Goal: Check status: Check status

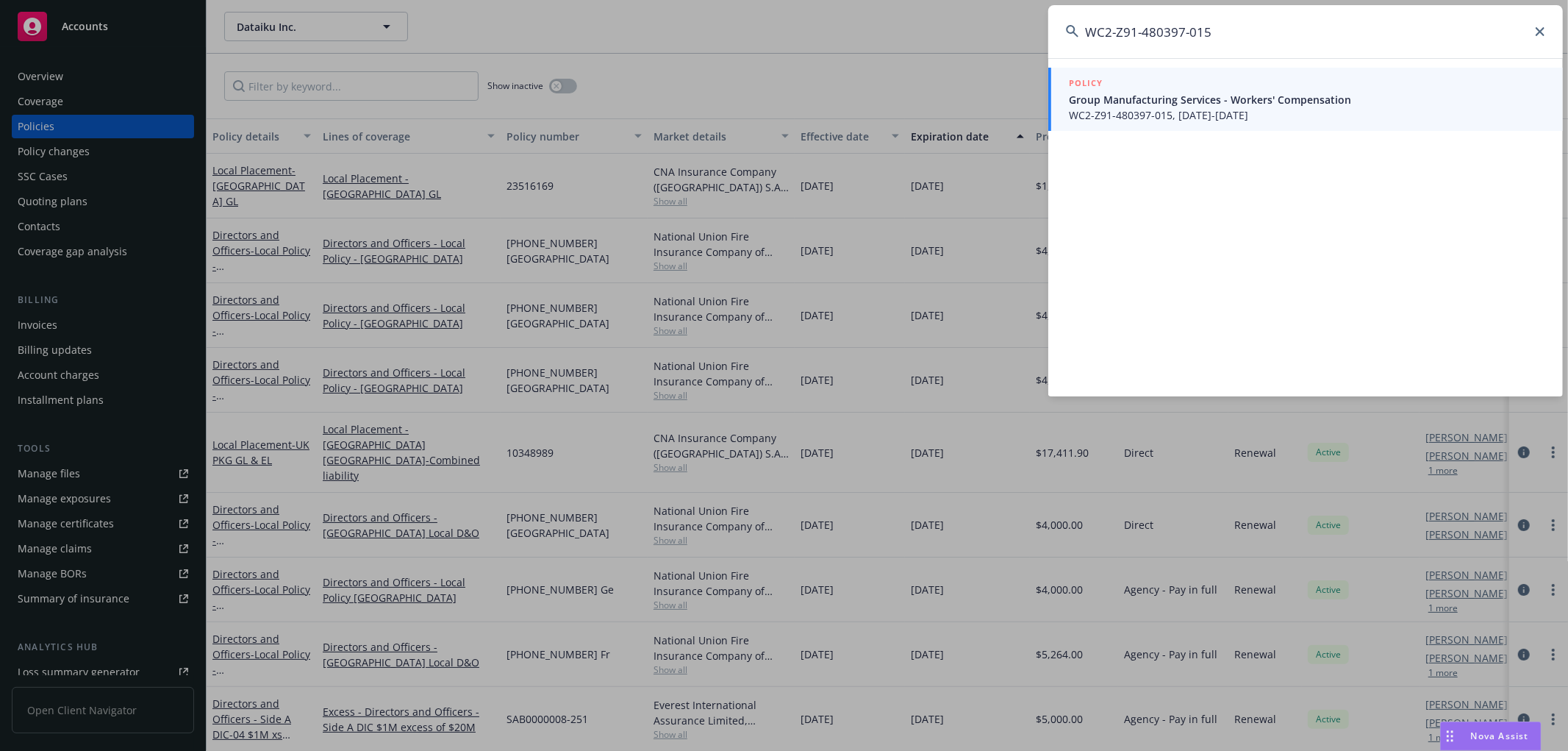
drag, startPoint x: 1277, startPoint y: 26, endPoint x: 629, endPoint y: 28, distance: 648.0
click at [629, 26] on div "WC2-Z91-480397-015 POLICY Group Manufacturing Services - Workers' Compensation …" at bounding box center [784, 376] width 1568 height 751
type input "PEPE248027"
click at [1132, 109] on span "PEPE248027, [DATE]-[DATE]" at bounding box center [1307, 115] width 476 height 15
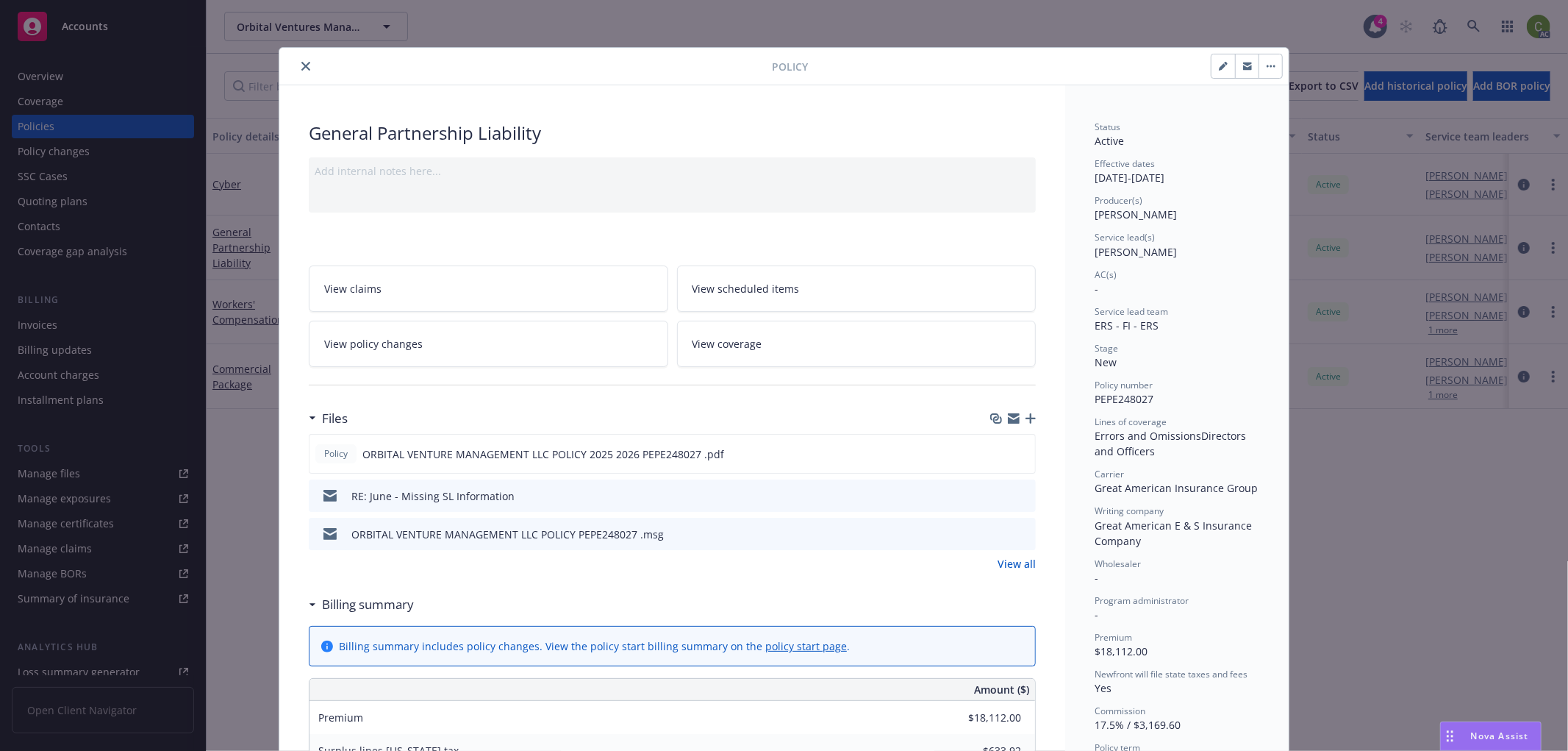
click at [302, 69] on icon "close" at bounding box center [306, 66] width 9 height 9
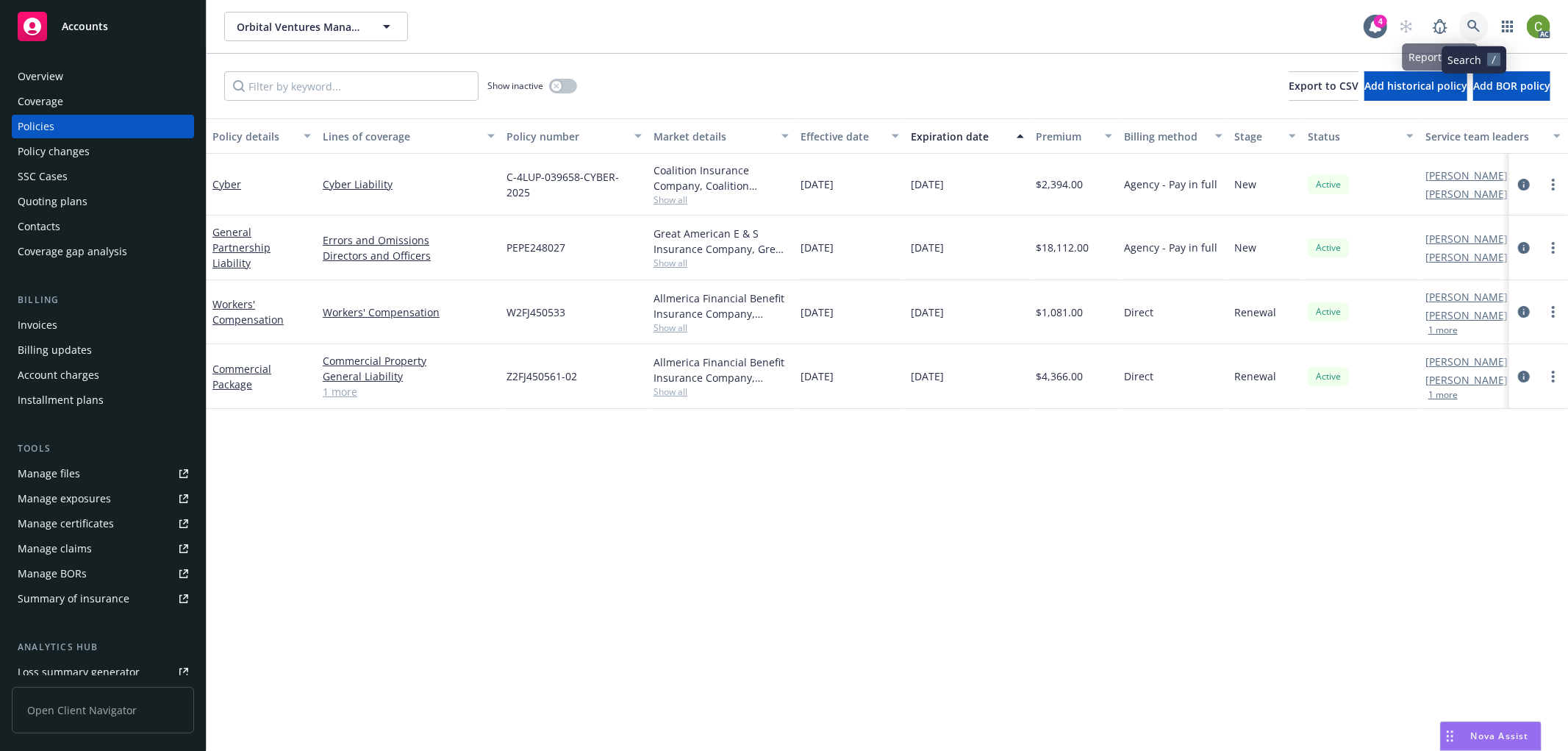
click at [1481, 26] on link at bounding box center [1474, 26] width 29 height 29
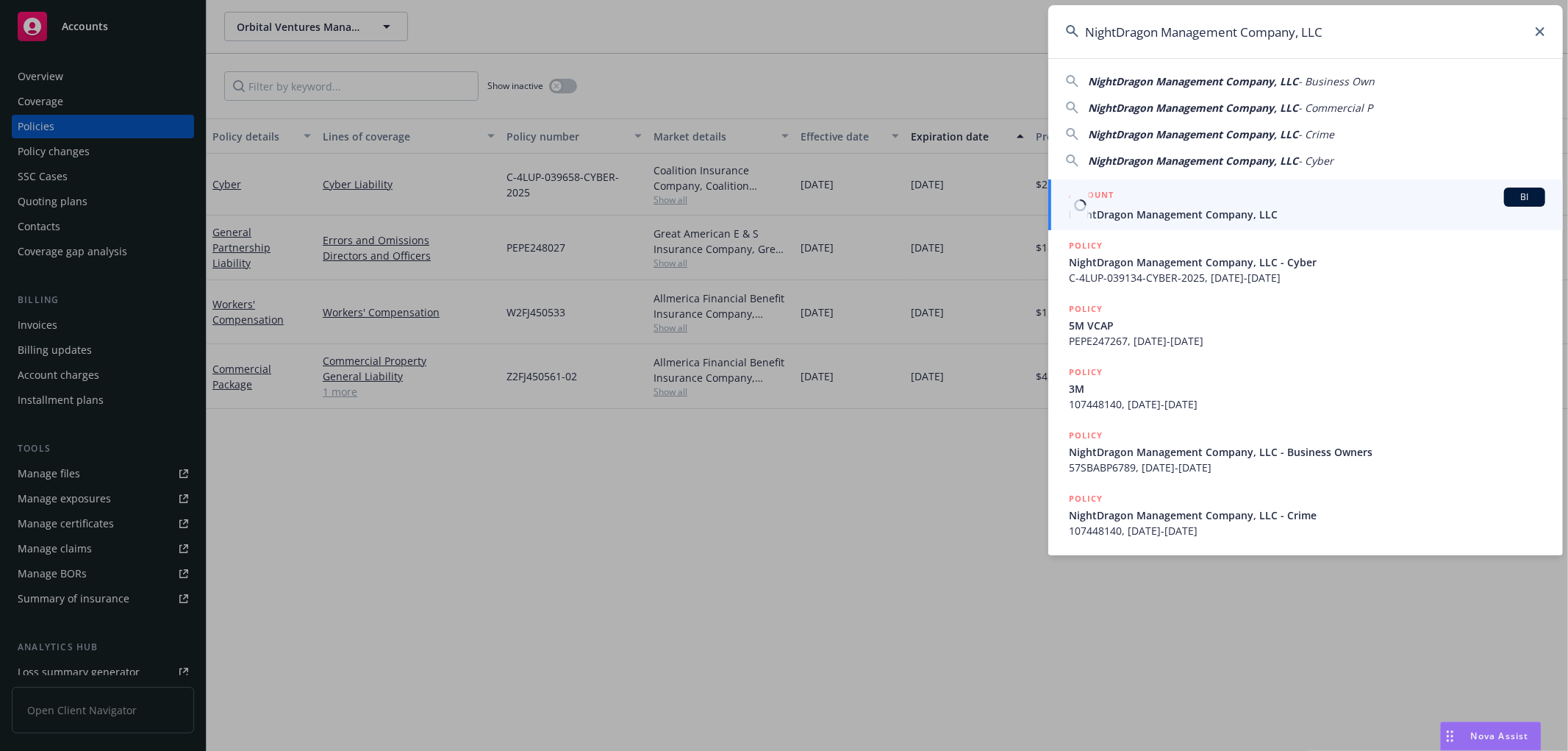
type input "NightDragon Management Company, LLC"
click at [1145, 210] on span "NightDragon Management Company, LLC" at bounding box center [1307, 214] width 476 height 15
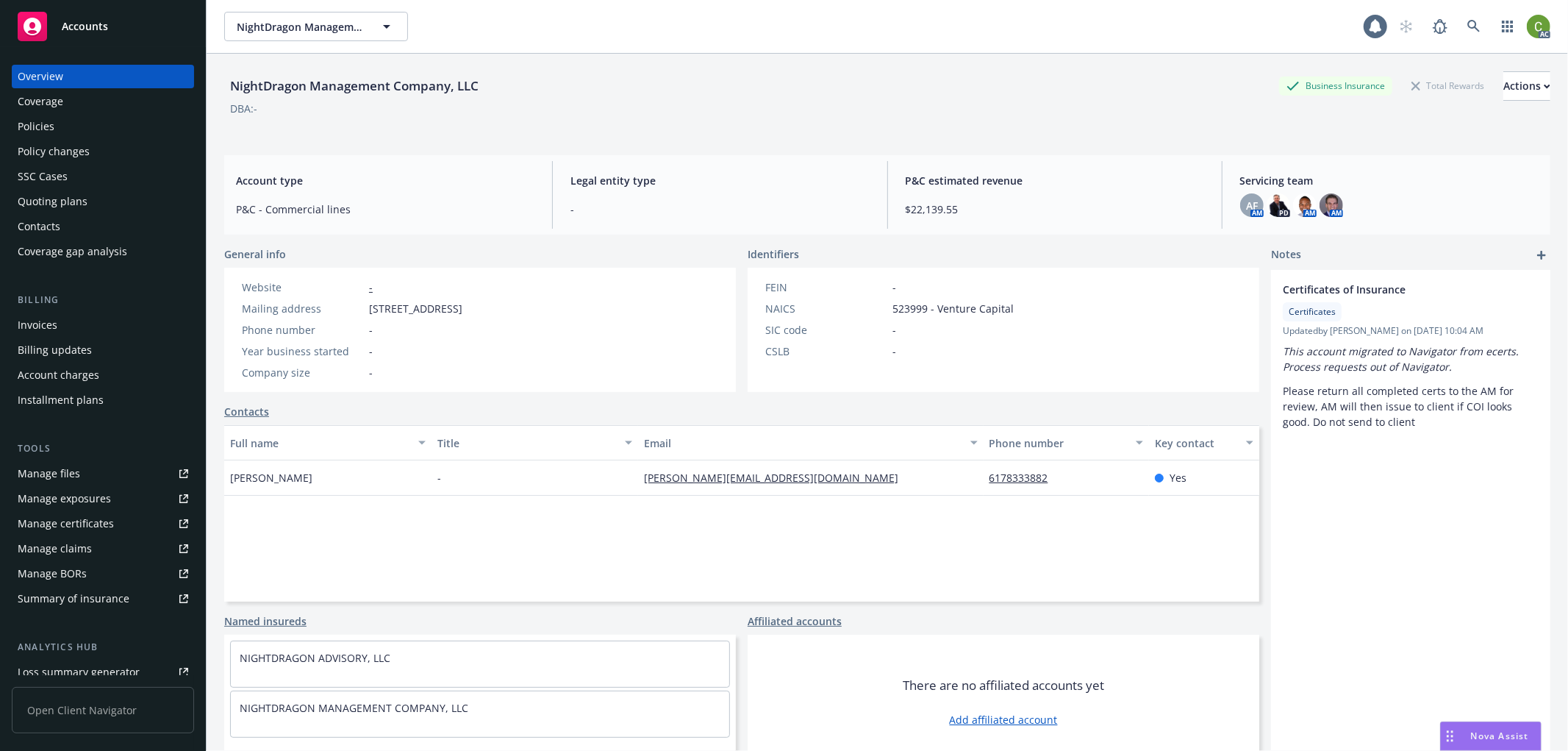
click at [91, 127] on div "Policies" at bounding box center [103, 126] width 170 height 23
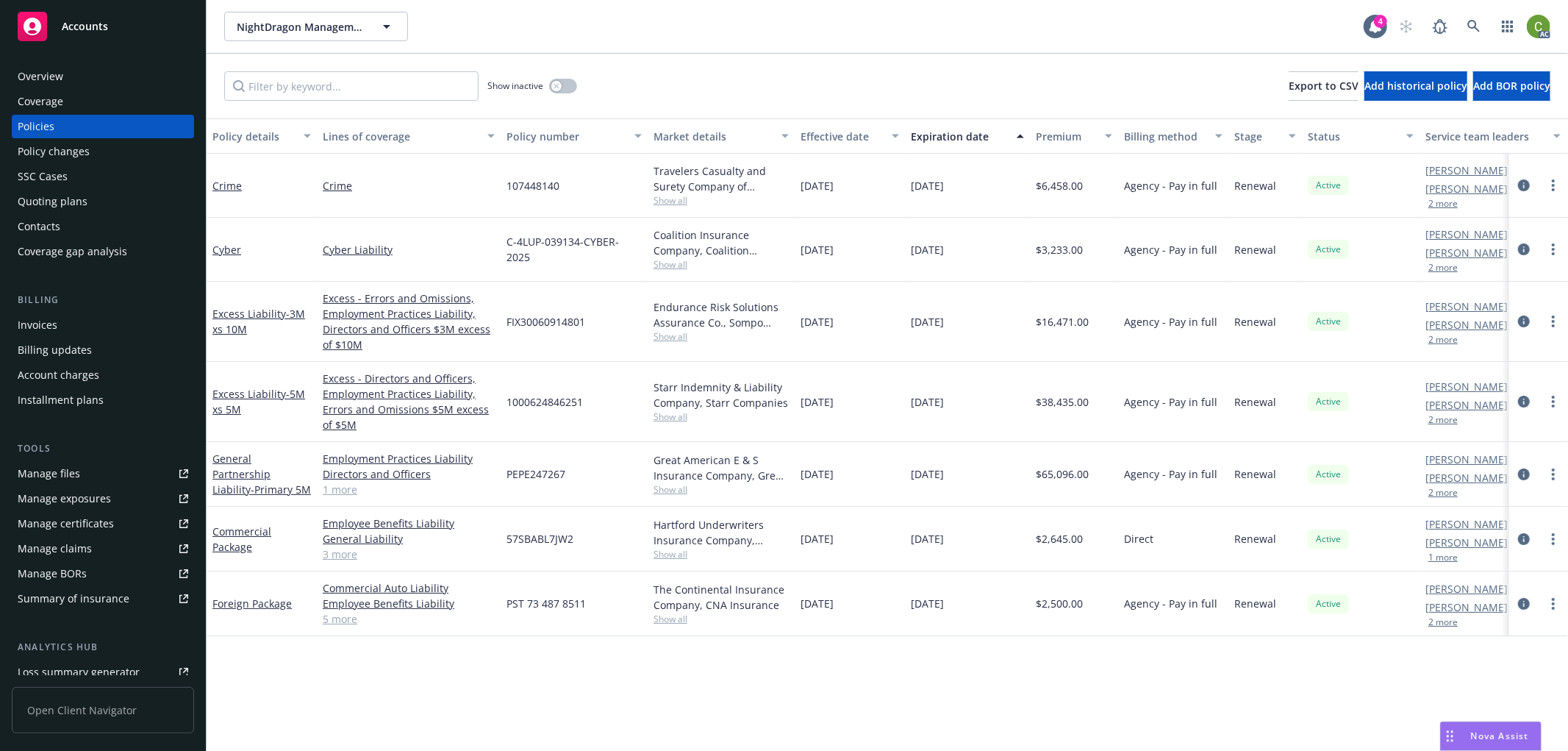
click at [54, 328] on div "Invoices" at bounding box center [37, 325] width 40 height 23
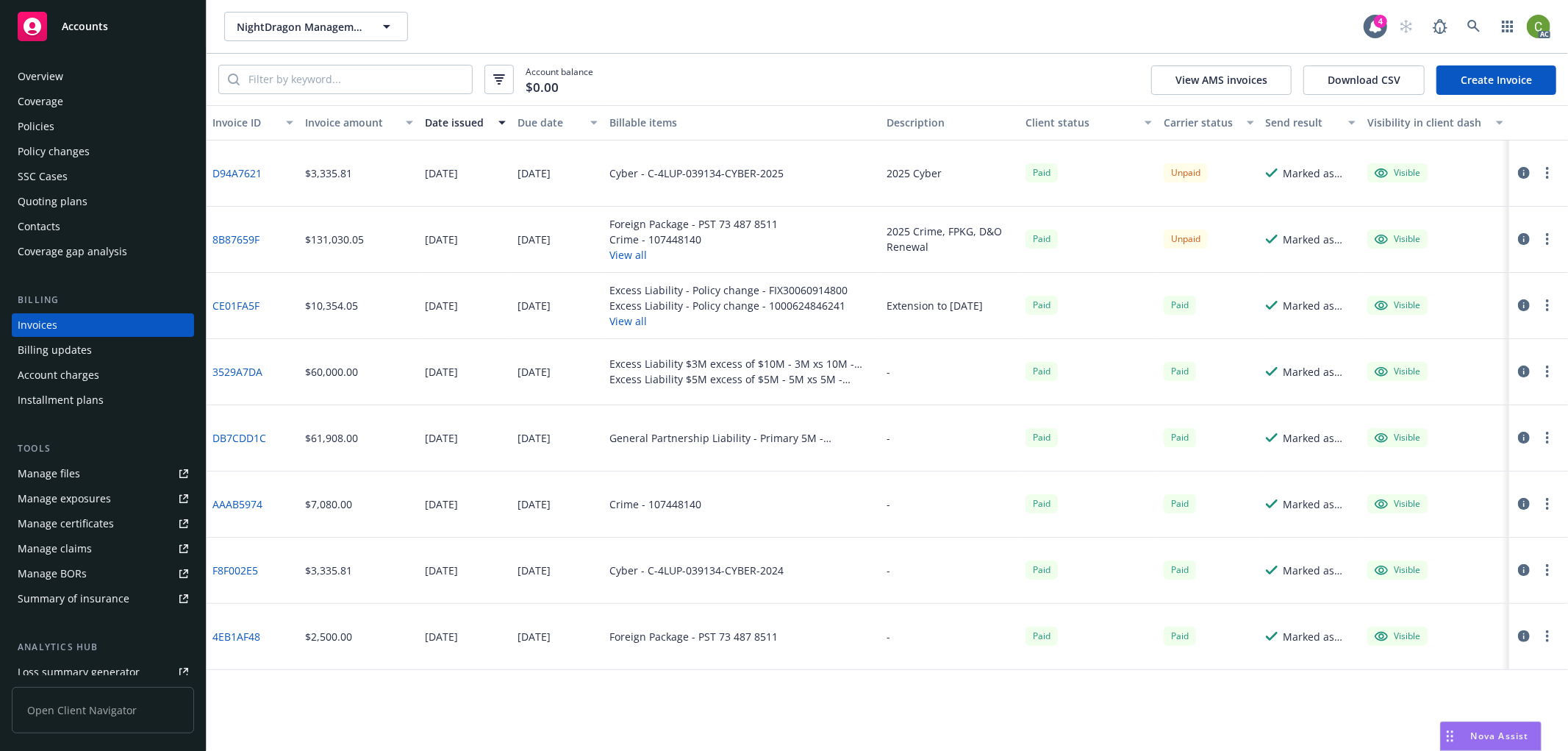
drag, startPoint x: 93, startPoint y: 130, endPoint x: 105, endPoint y: 127, distance: 12.4
click at [93, 130] on div "Policies" at bounding box center [103, 126] width 170 height 23
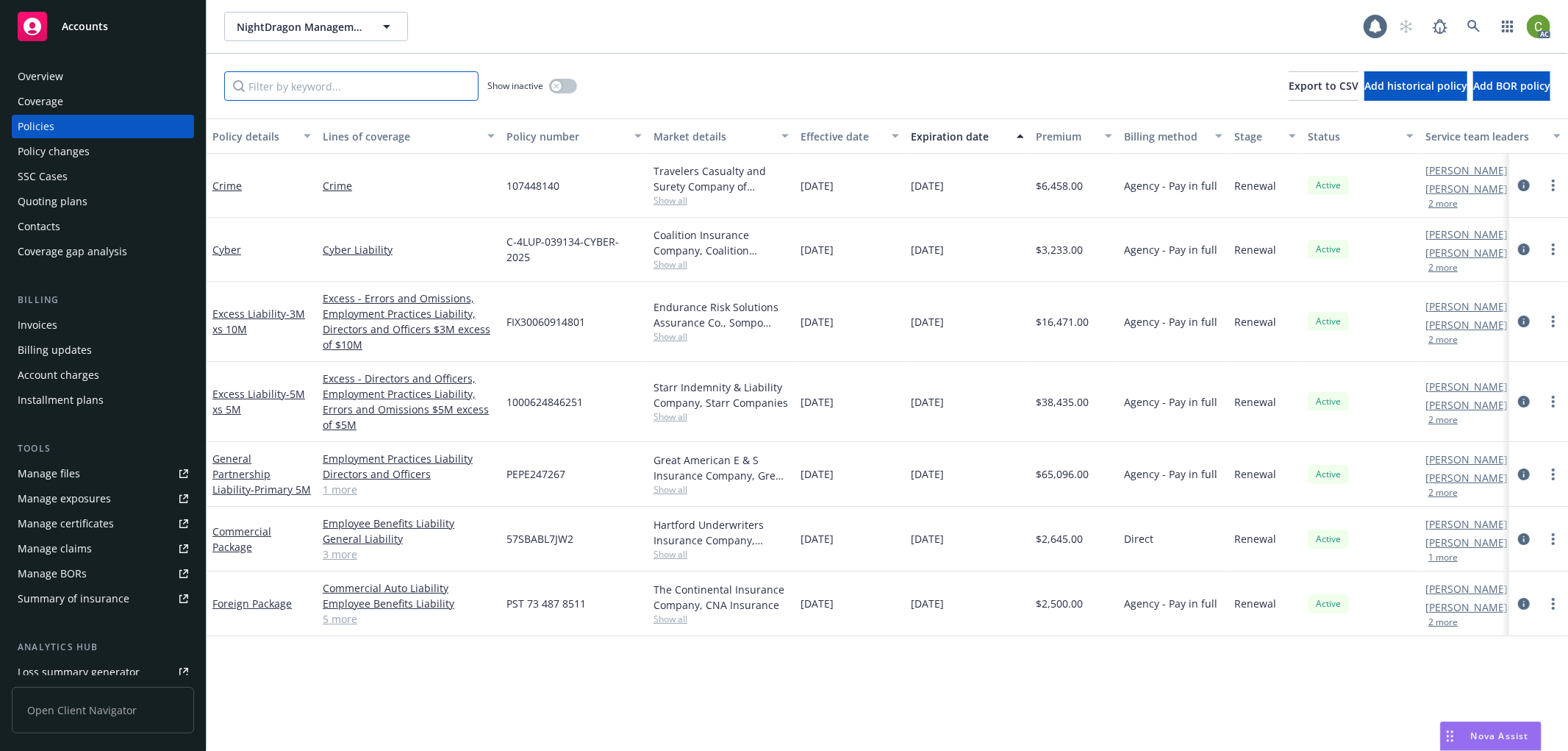
click at [310, 93] on input "Filter by keyword..." at bounding box center [351, 86] width 254 height 29
paste input "PEPE247267"
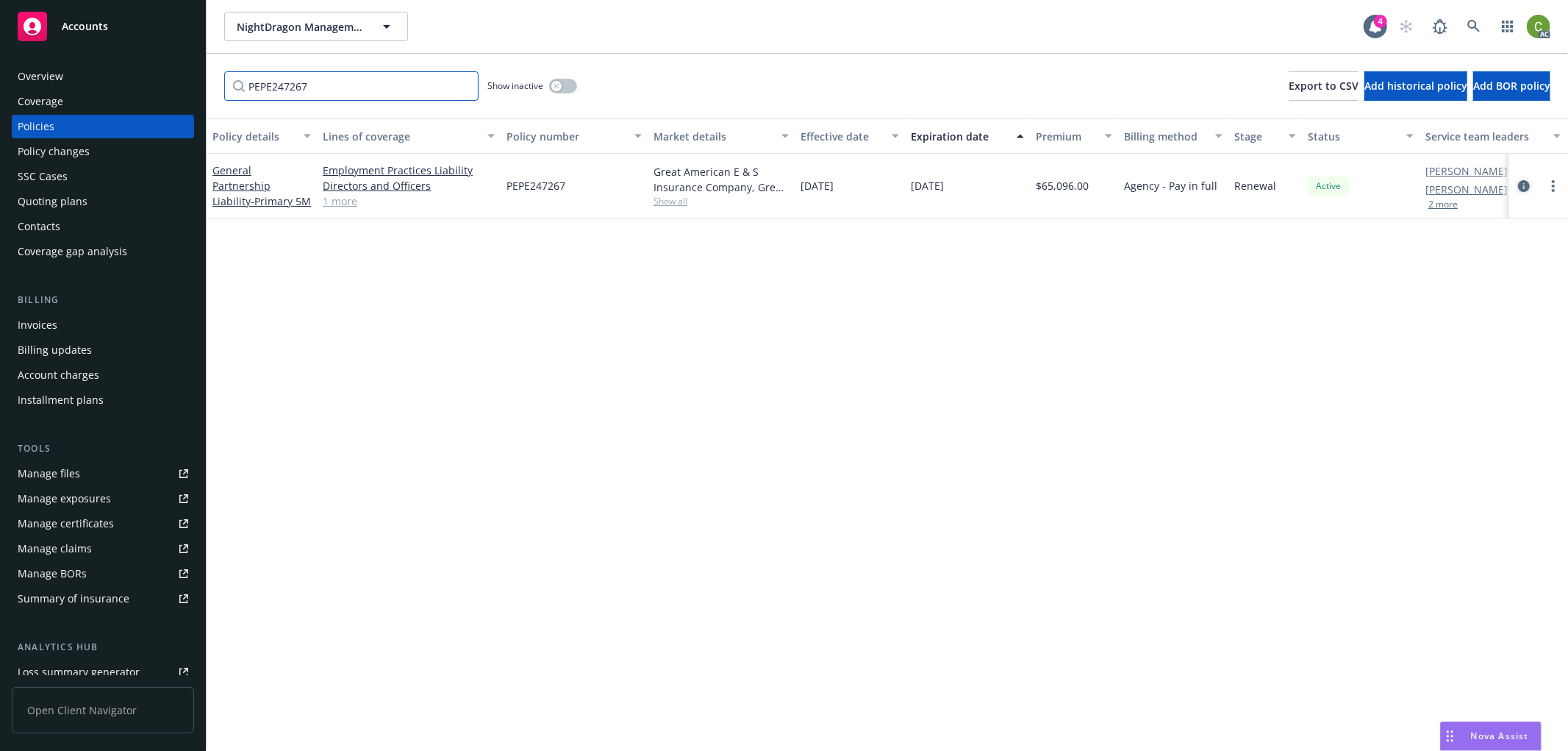
type input "PEPE247267"
click at [1522, 185] on icon "circleInformation" at bounding box center [1524, 186] width 12 height 12
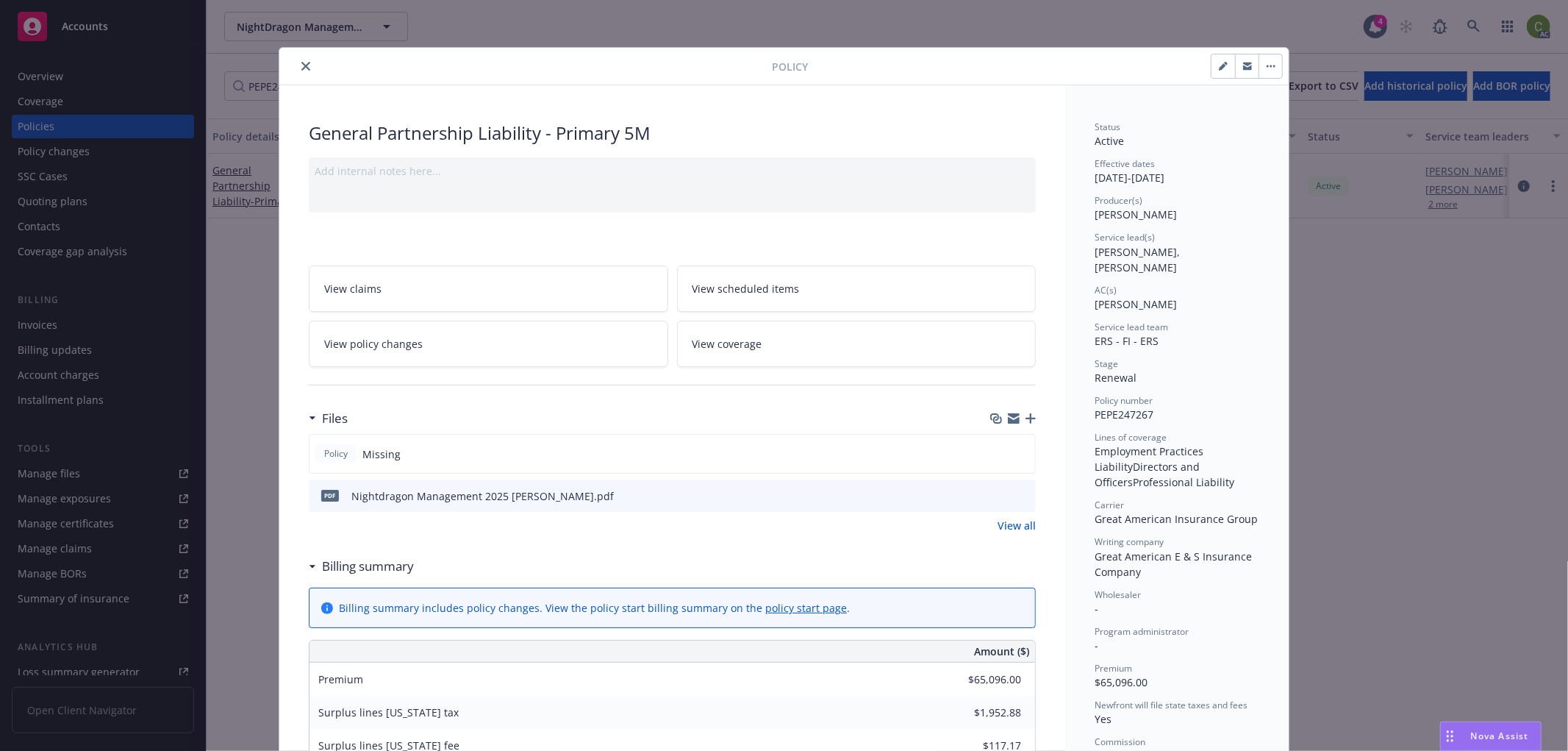
click at [302, 62] on icon "close" at bounding box center [306, 66] width 9 height 9
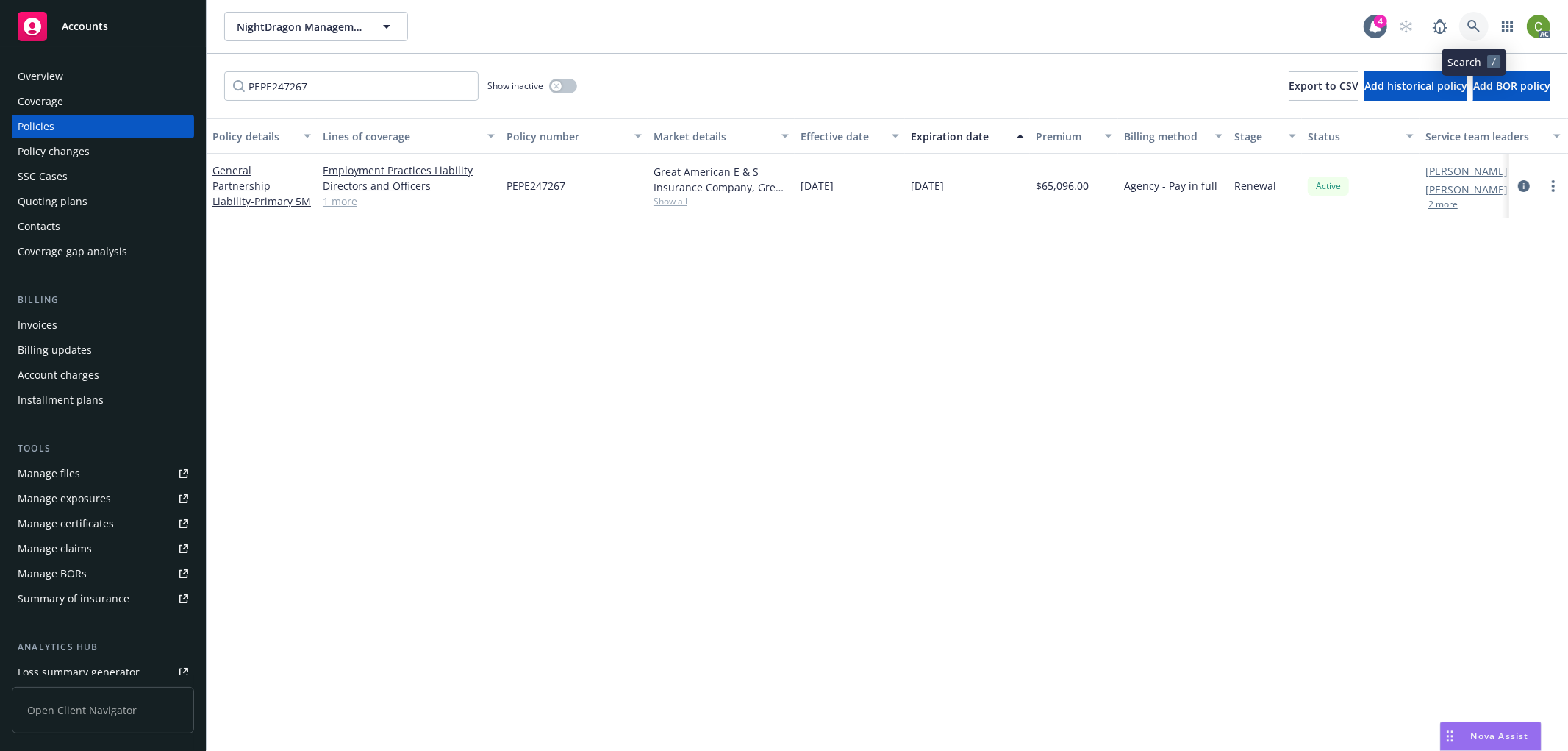
drag, startPoint x: 1475, startPoint y: 26, endPoint x: 1449, endPoint y: 69, distance: 50.2
click at [1476, 26] on icon at bounding box center [1474, 26] width 13 height 13
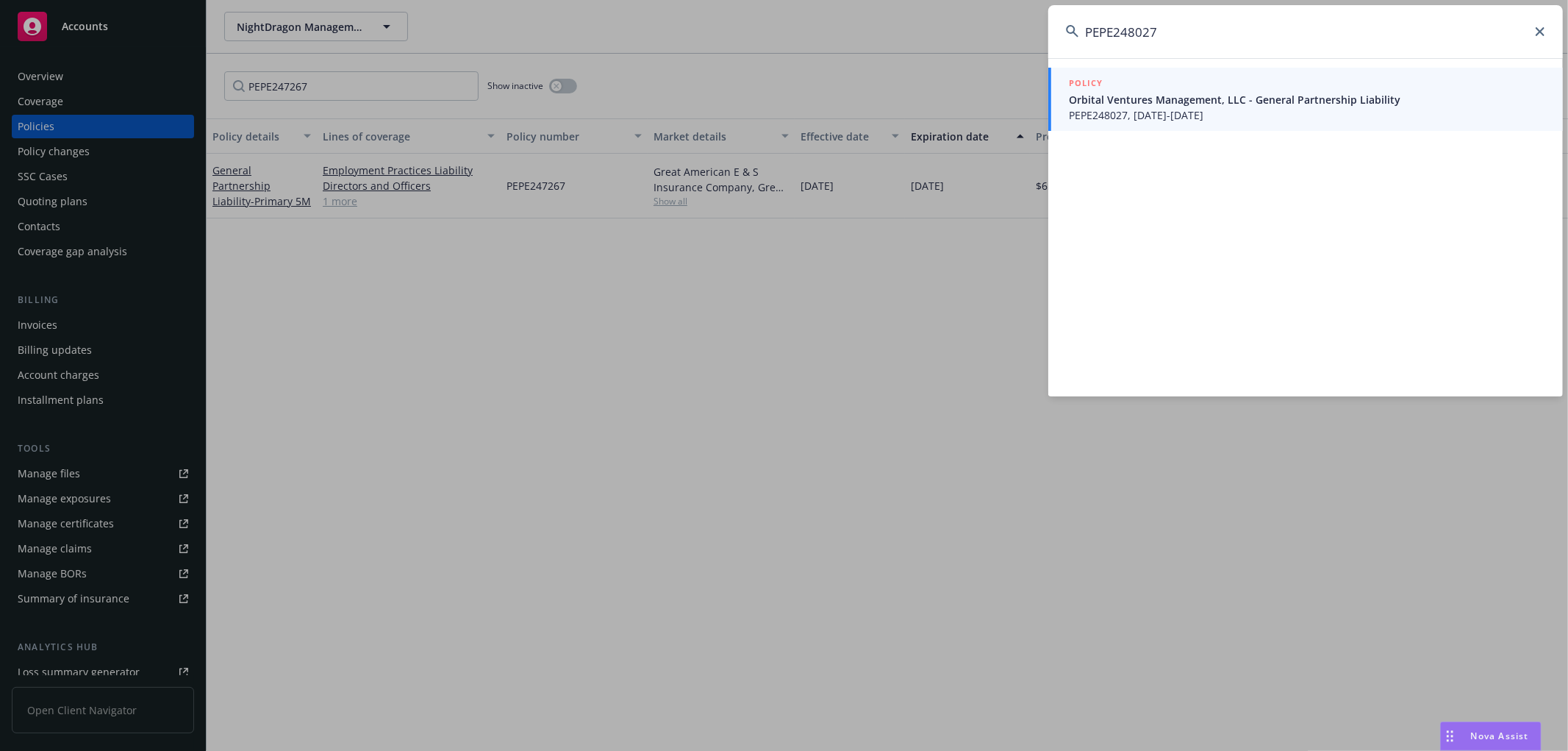
type input "PEPE248027"
click at [1165, 115] on span "PEPE248027, [DATE]-[DATE]" at bounding box center [1307, 115] width 476 height 15
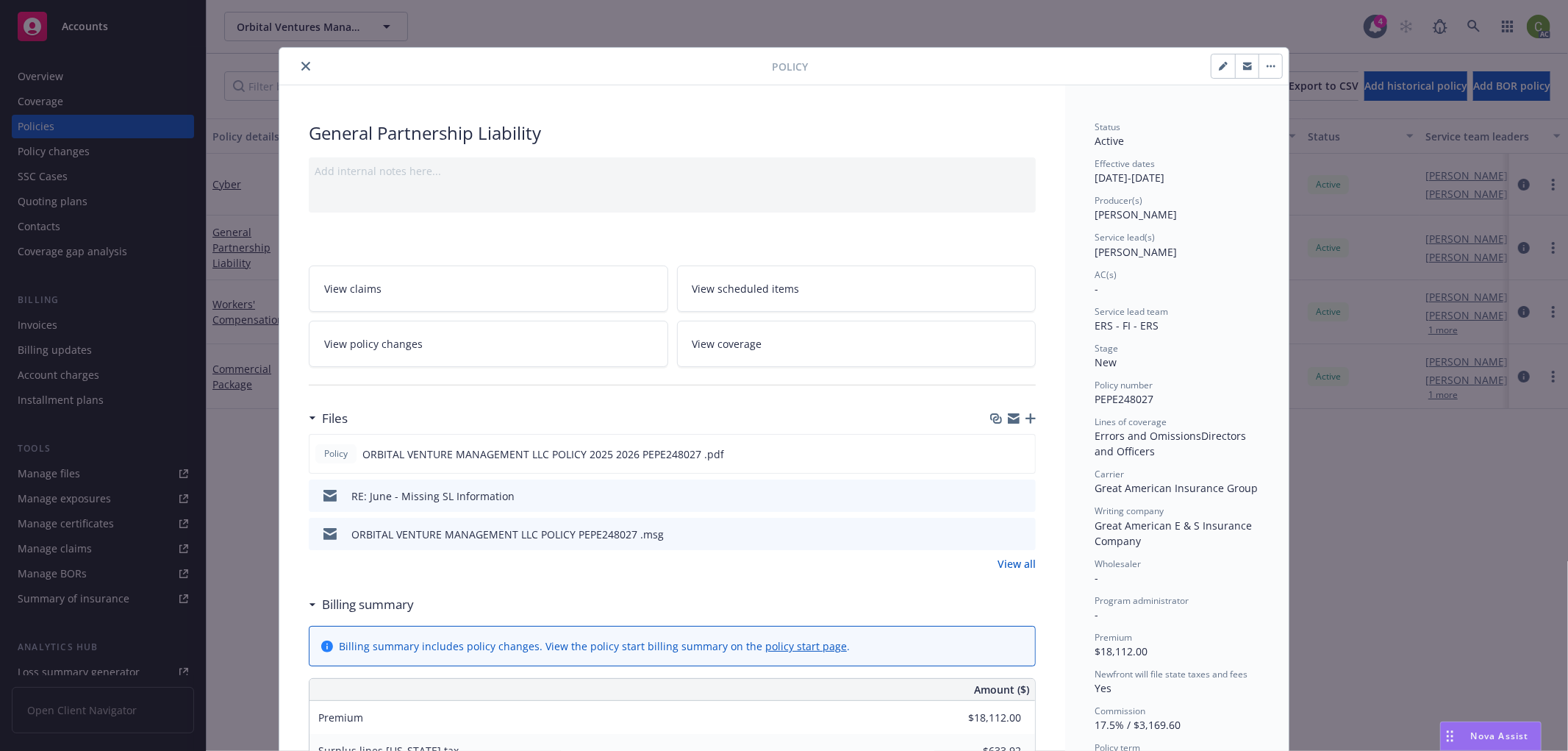
click at [302, 59] on button "close" at bounding box center [305, 66] width 17 height 17
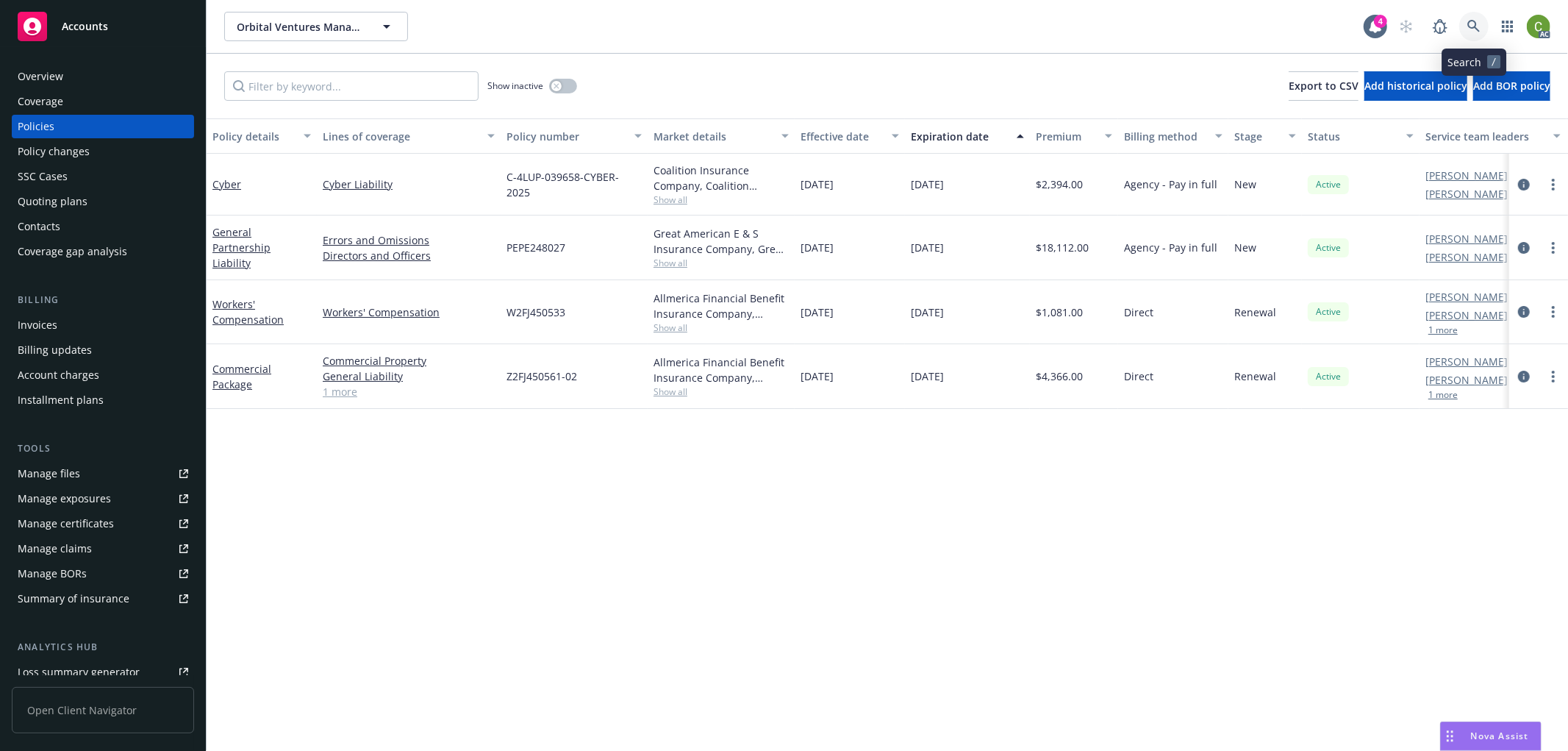
click at [1465, 24] on link at bounding box center [1474, 26] width 29 height 29
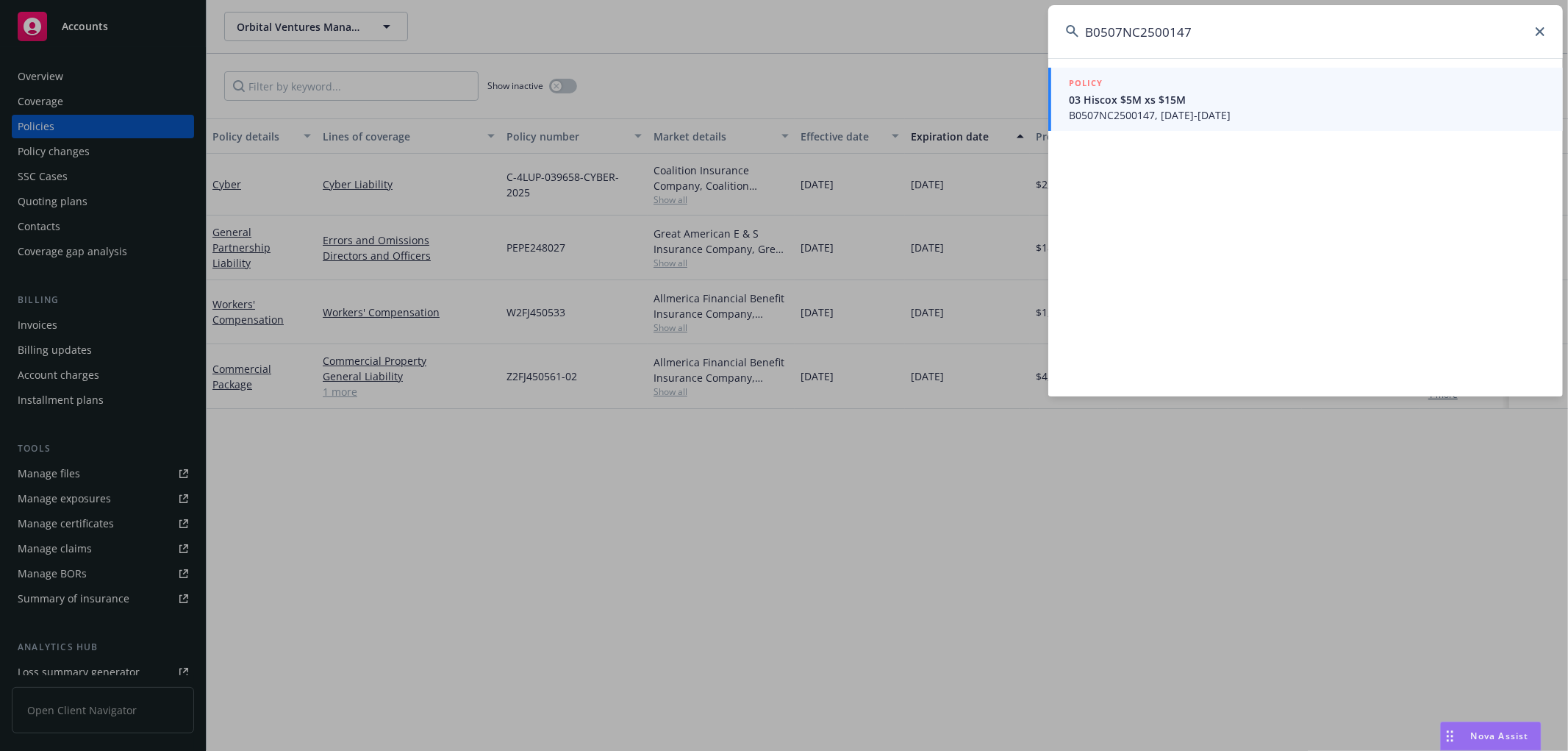
type input "B0507NC2500147"
click at [1169, 122] on span "B0507NC2500147, [DATE]-[DATE]" at bounding box center [1307, 115] width 476 height 15
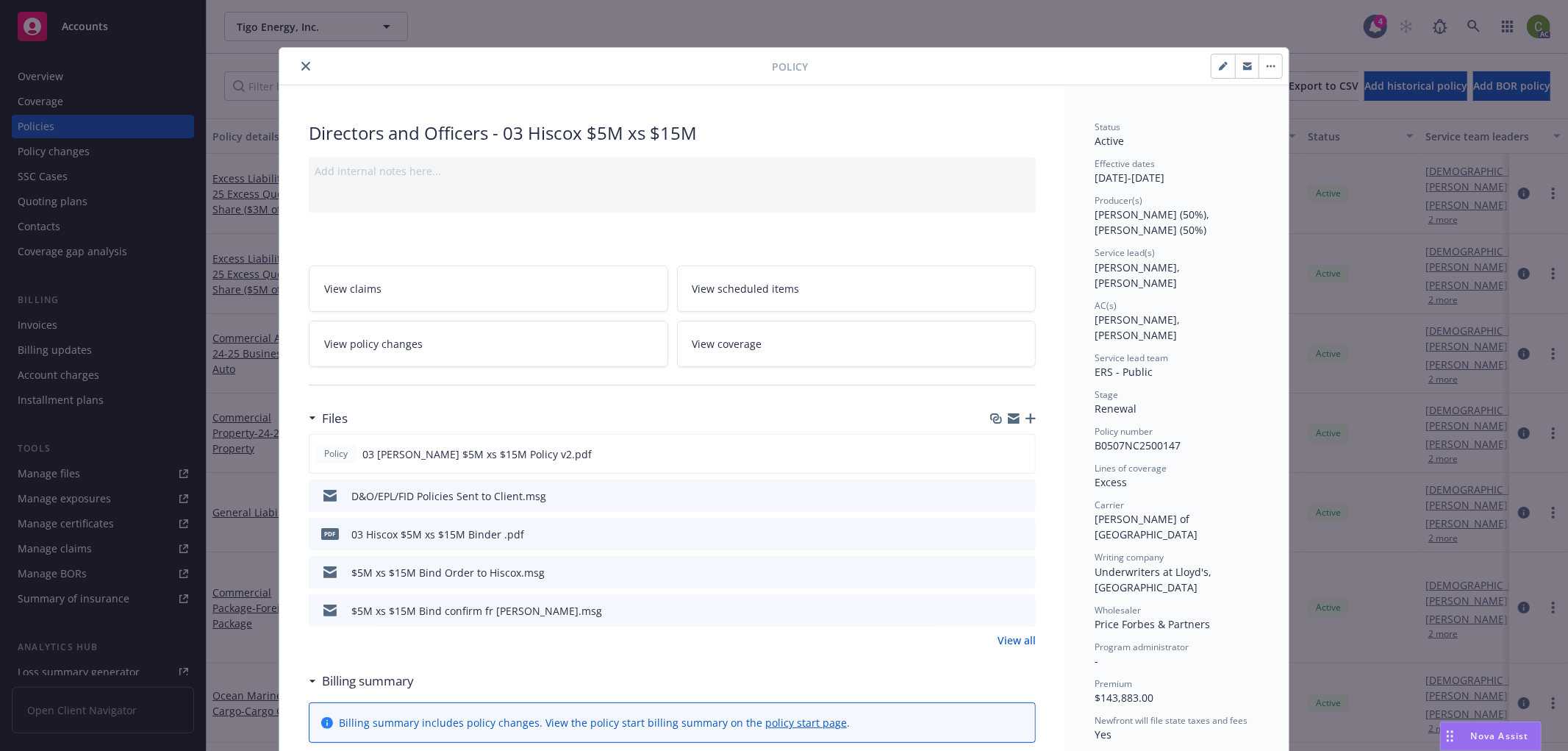
click at [302, 67] on icon "close" at bounding box center [306, 66] width 9 height 9
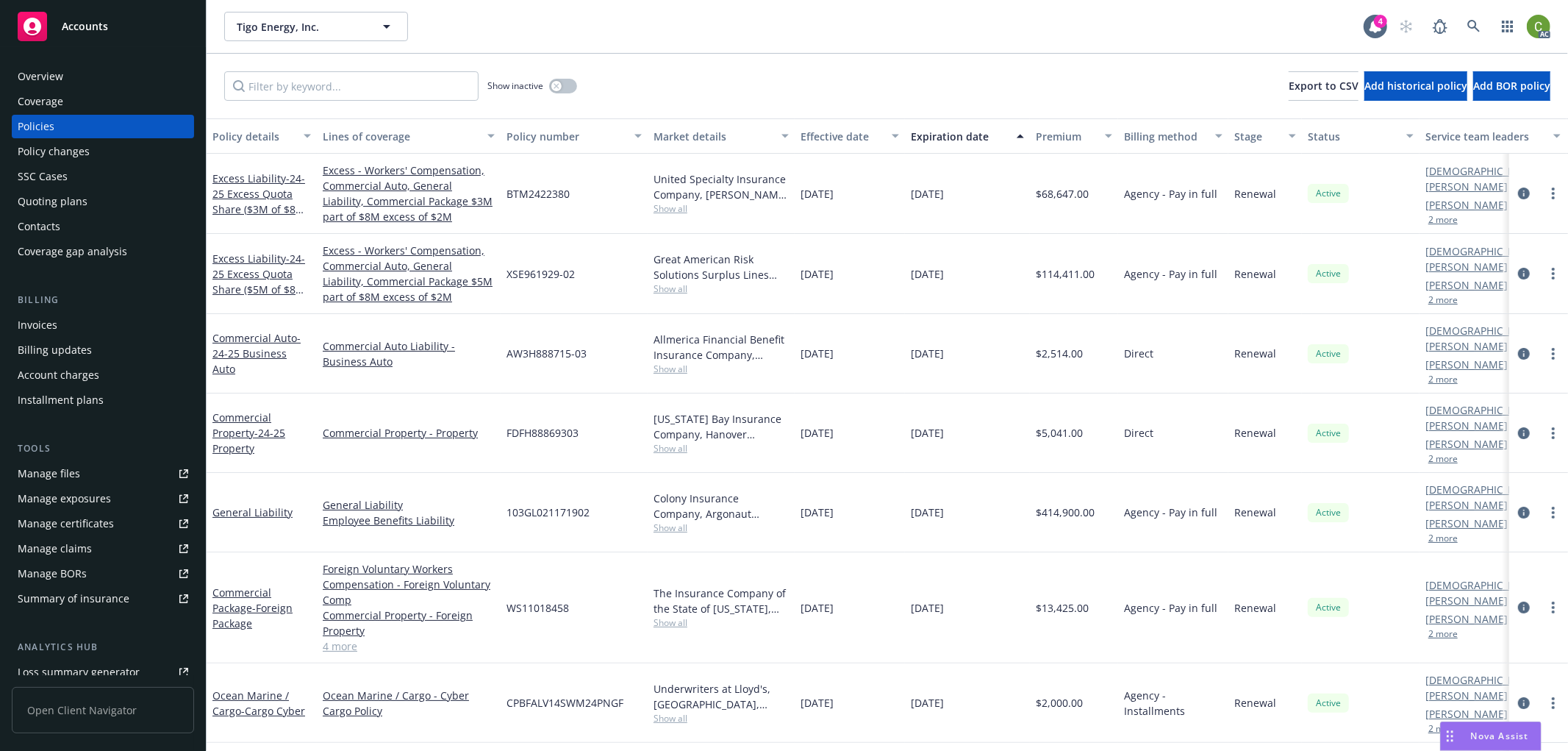
click at [67, 325] on div "Invoices" at bounding box center [103, 325] width 170 height 23
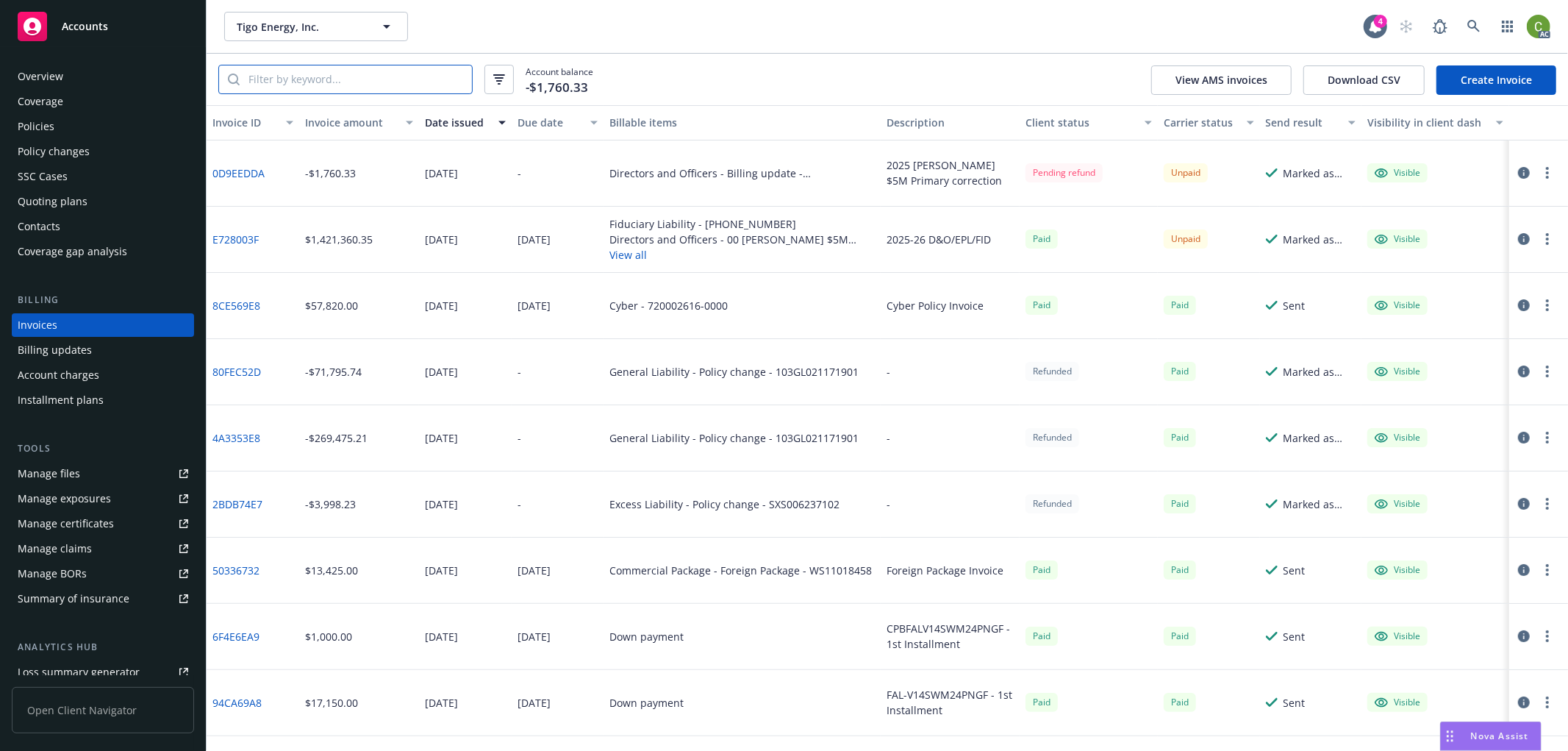
click at [384, 75] on input "search" at bounding box center [356, 79] width 232 height 28
paste input "B0507NC2500147"
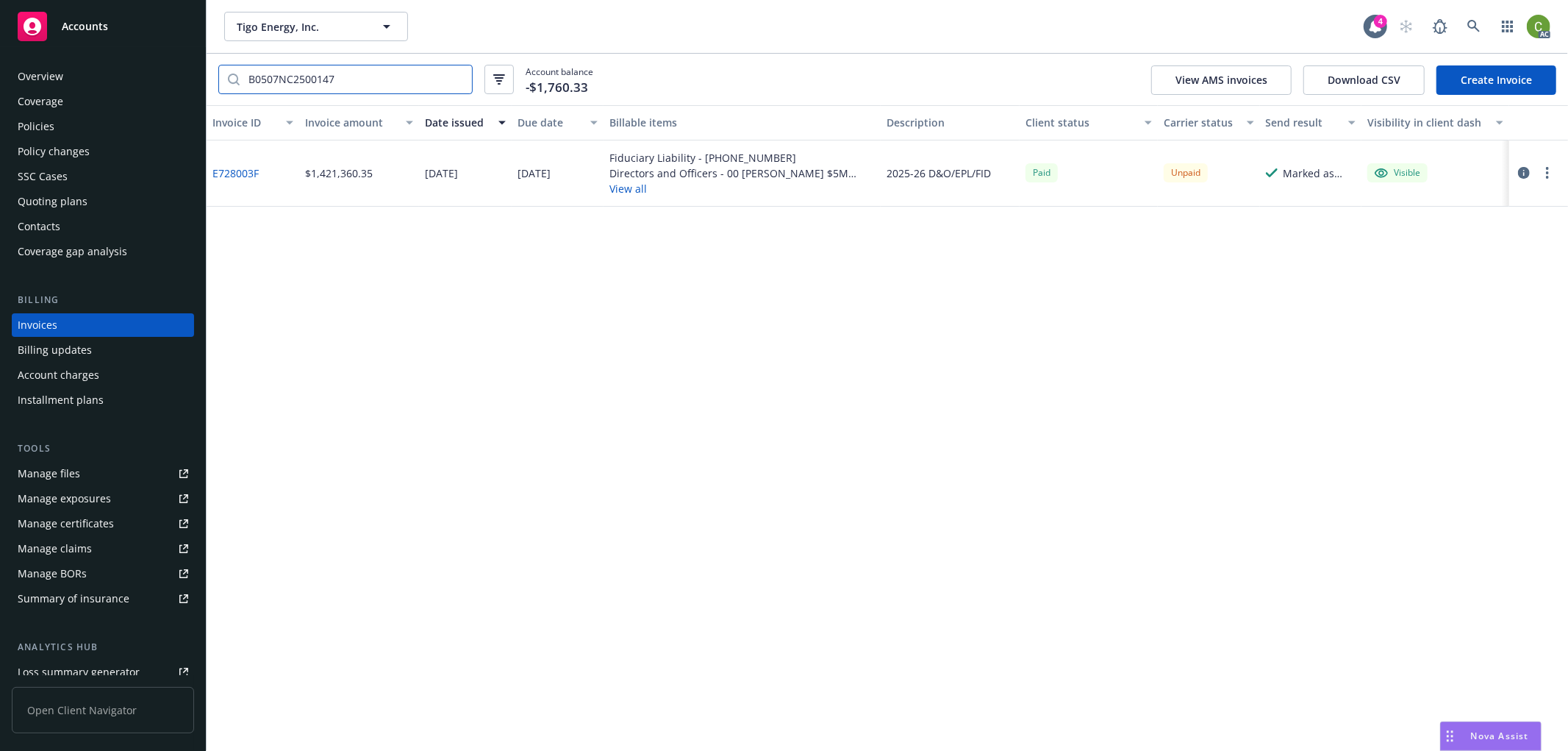
type input "B0507NC2500147"
click at [1527, 173] on icon "button" at bounding box center [1524, 173] width 12 height 12
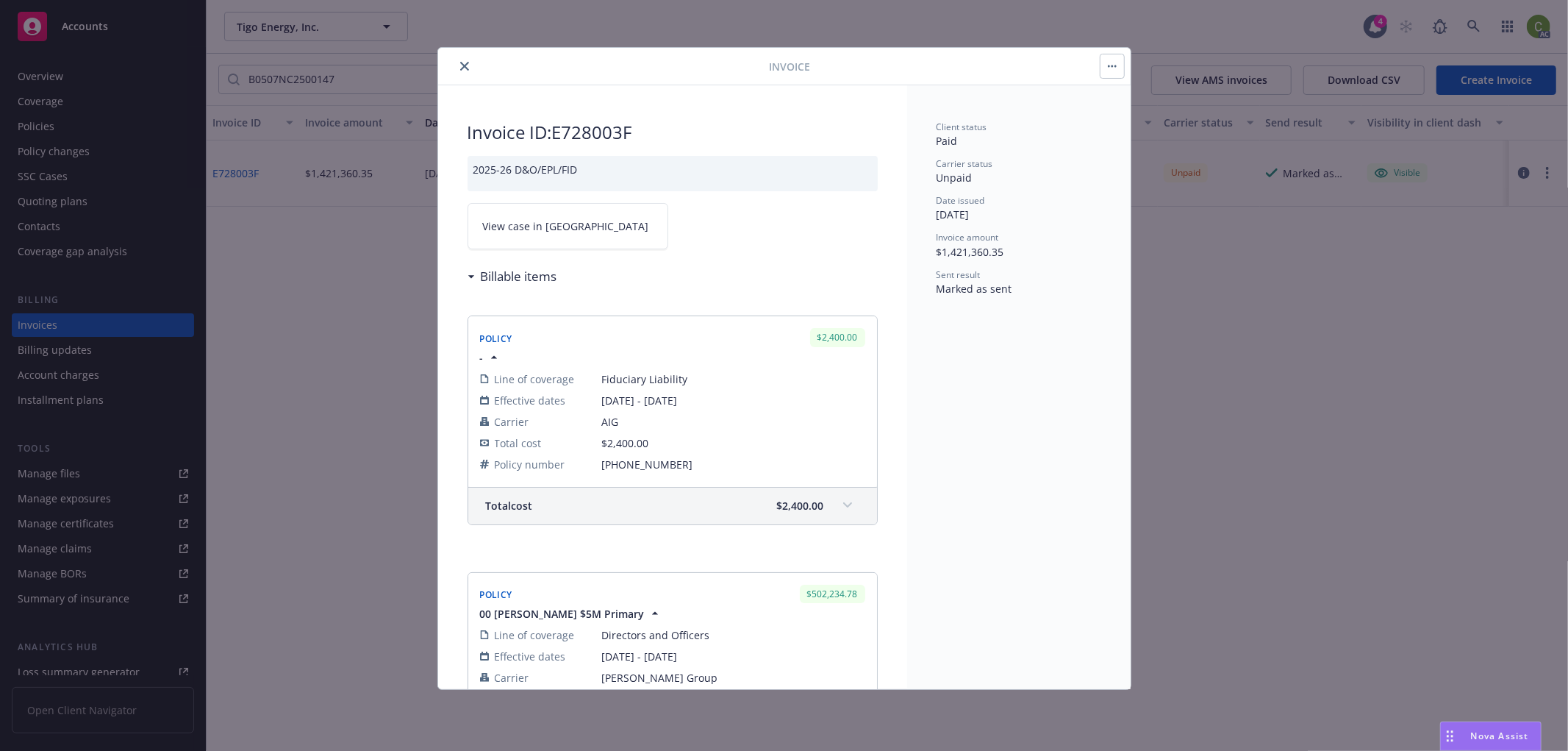
click at [550, 231] on span "View case in [GEOGRAPHIC_DATA]" at bounding box center [566, 226] width 166 height 15
click at [467, 67] on icon "close" at bounding box center [465, 66] width 9 height 9
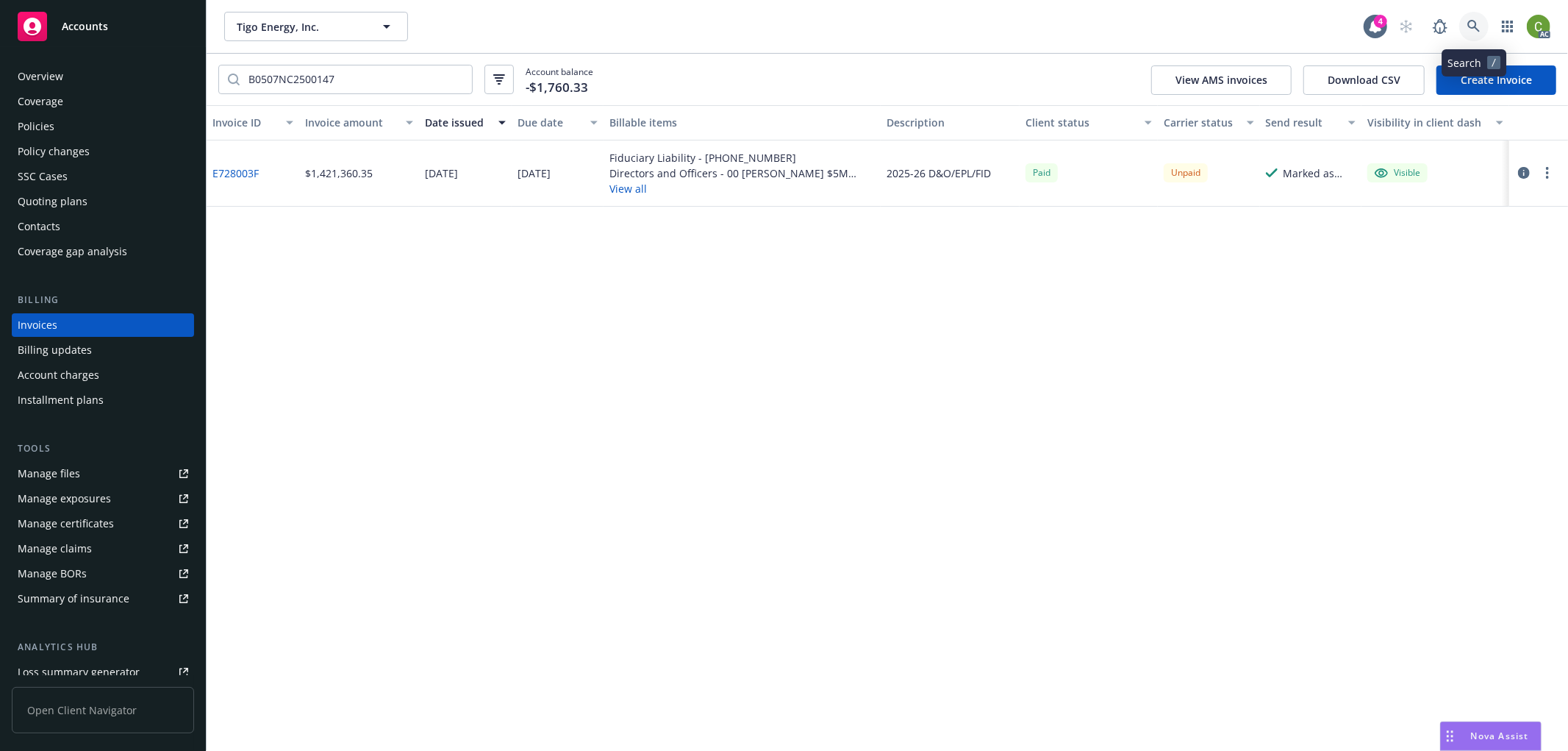
click at [1471, 23] on icon at bounding box center [1475, 26] width 14 height 14
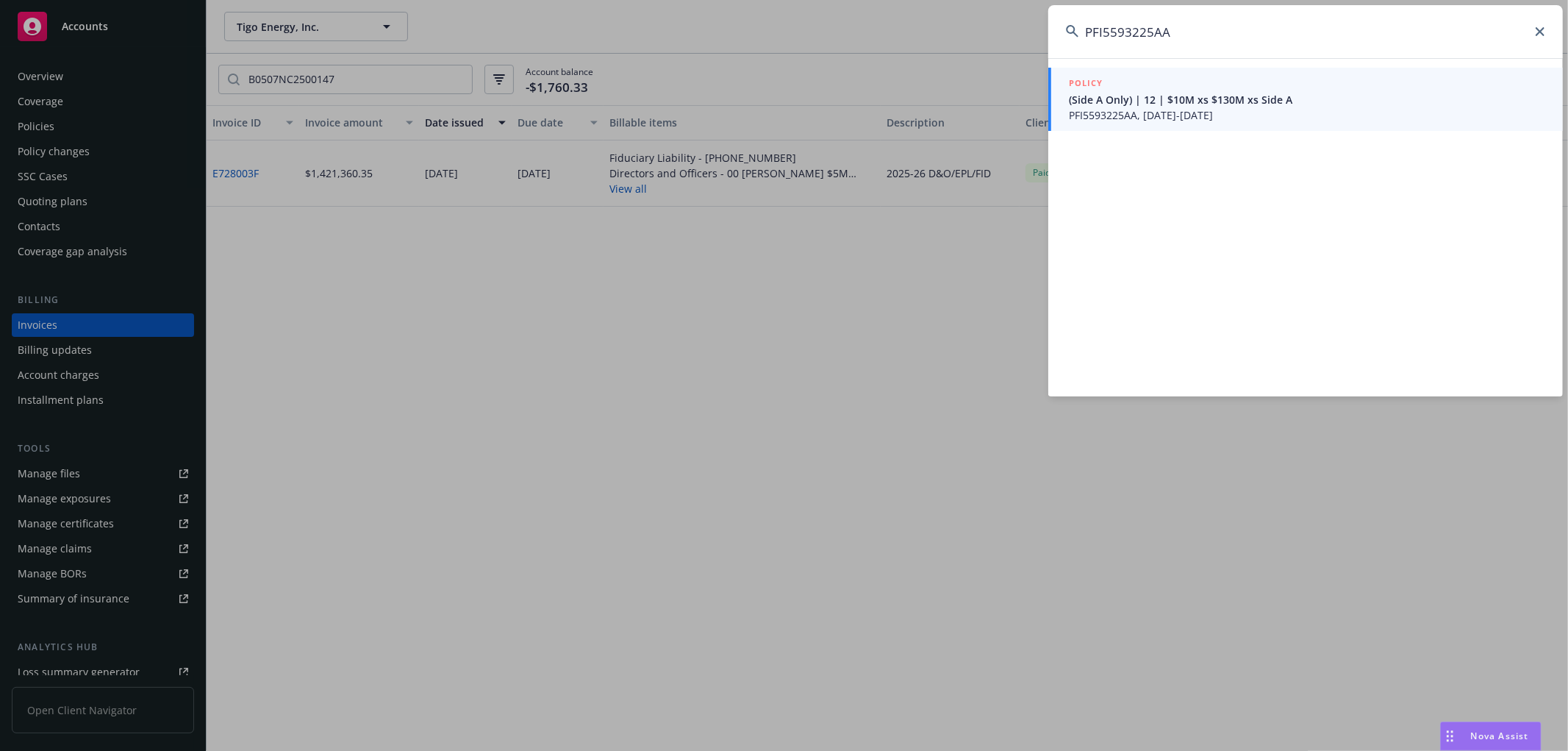
type input "PFI5593225AA"
click at [1184, 108] on span "PFI5593225AA, [DATE]-[DATE]" at bounding box center [1307, 115] width 476 height 15
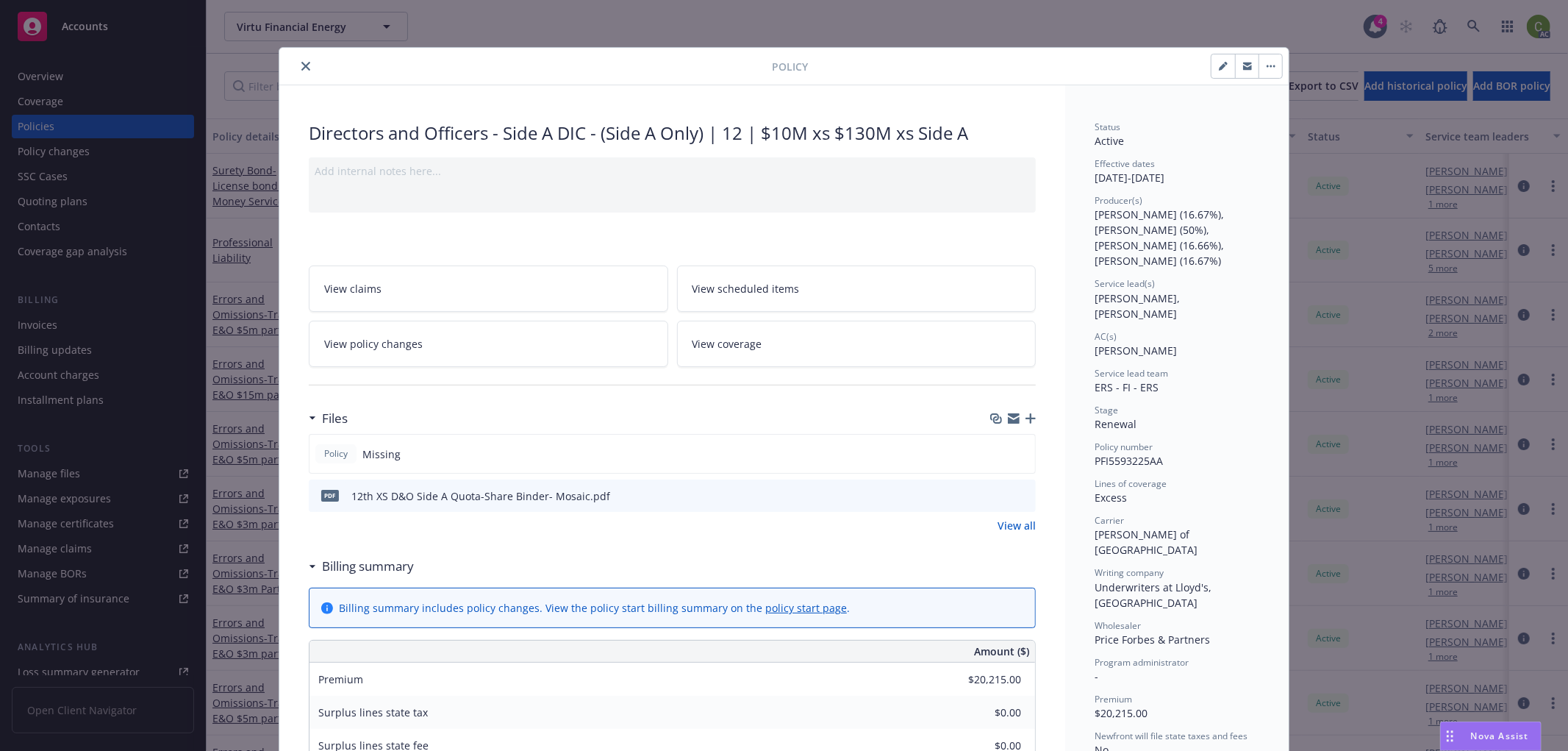
click at [388, 265] on link "View claims" at bounding box center [488, 288] width 360 height 46
